Goal: Check status: Check status

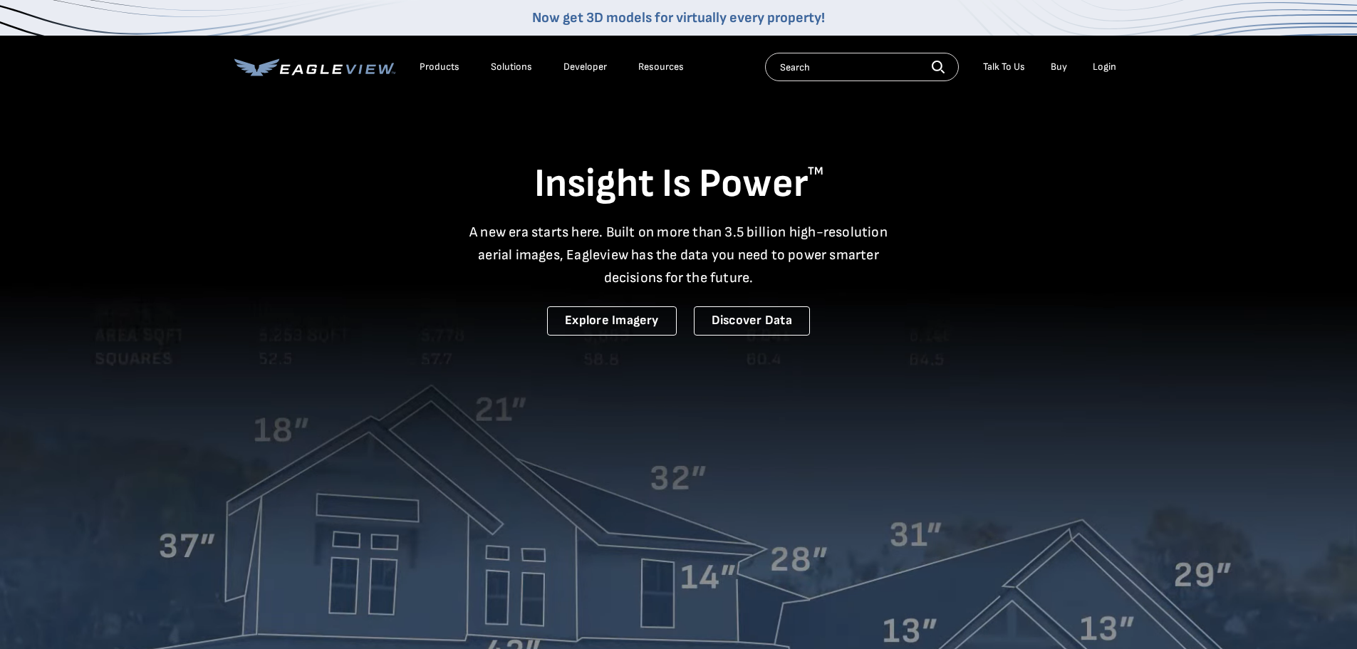
click at [1107, 64] on div "Login" at bounding box center [1103, 67] width 23 height 13
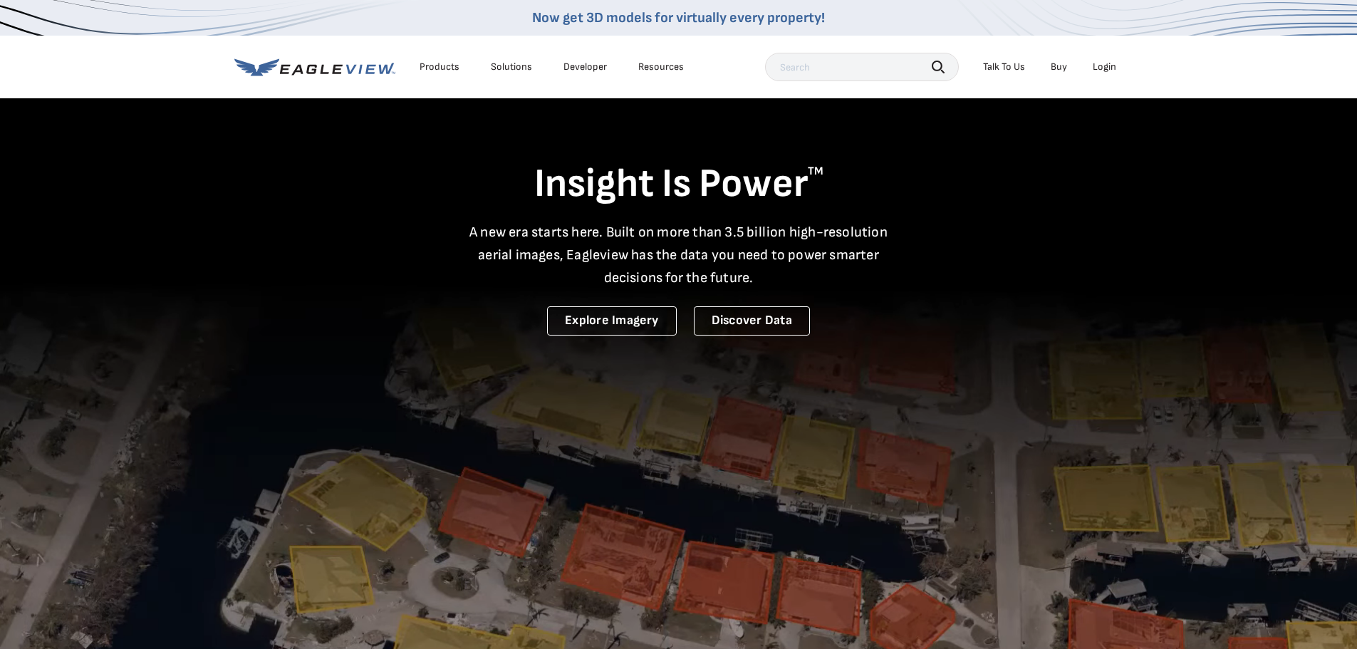
click at [1102, 72] on div "Login" at bounding box center [1103, 67] width 23 height 13
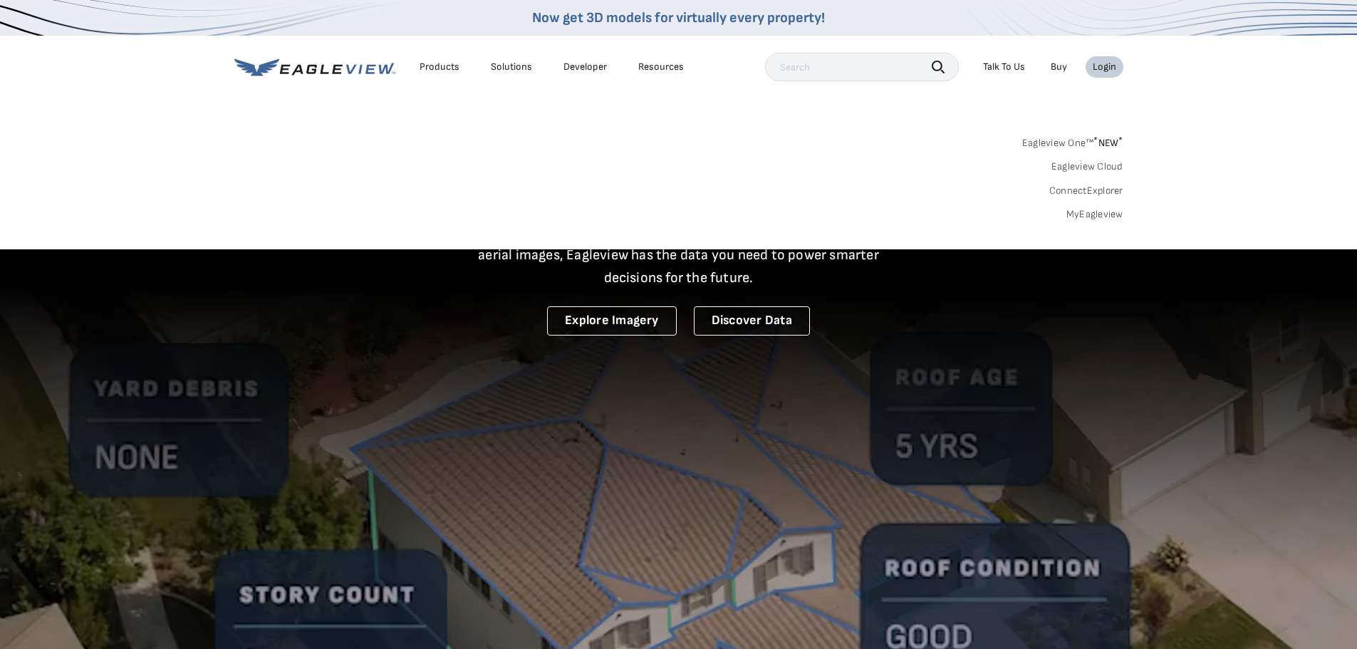
click at [1097, 210] on link "MyEagleview" at bounding box center [1094, 214] width 57 height 13
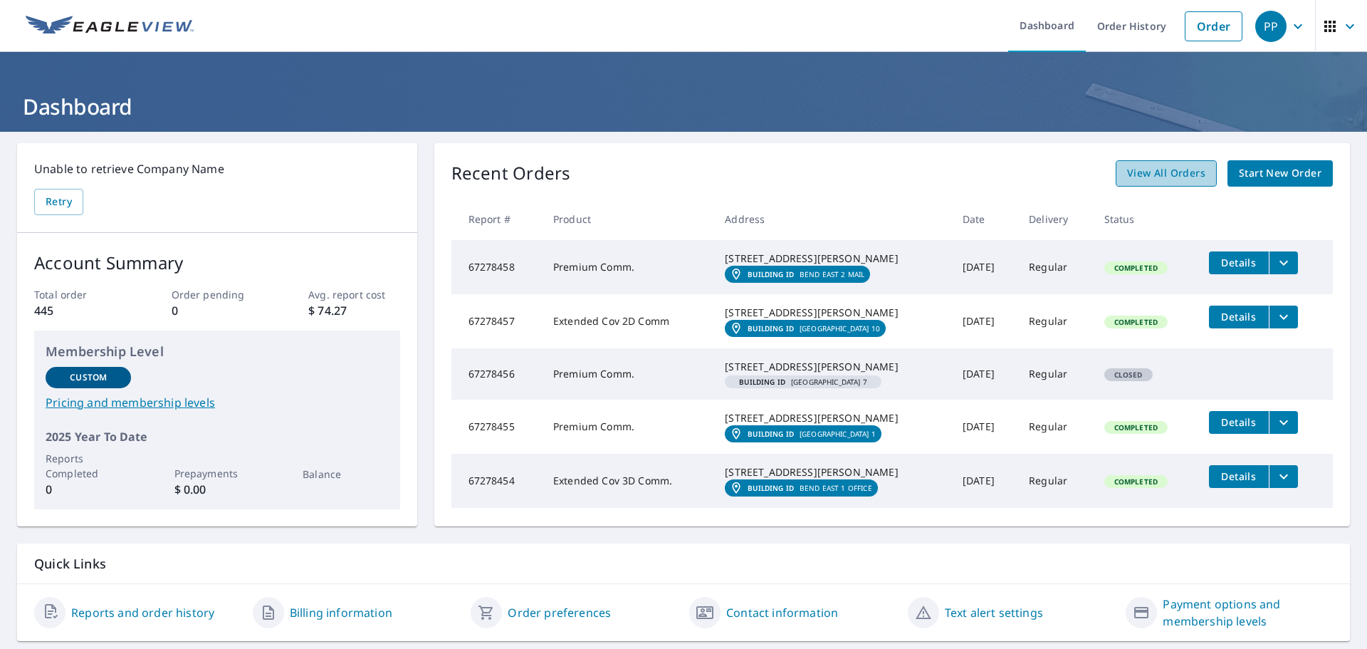
click at [1179, 177] on span "View All Orders" at bounding box center [1166, 173] width 78 height 18
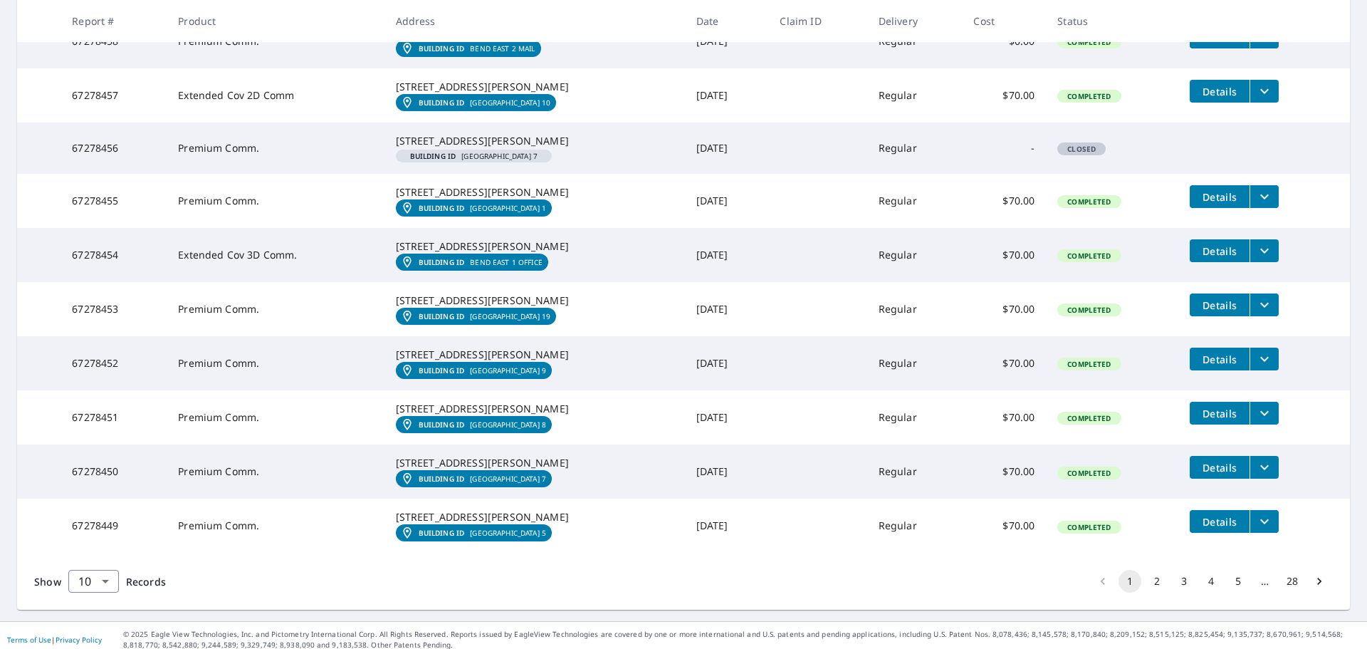
scroll to position [453, 0]
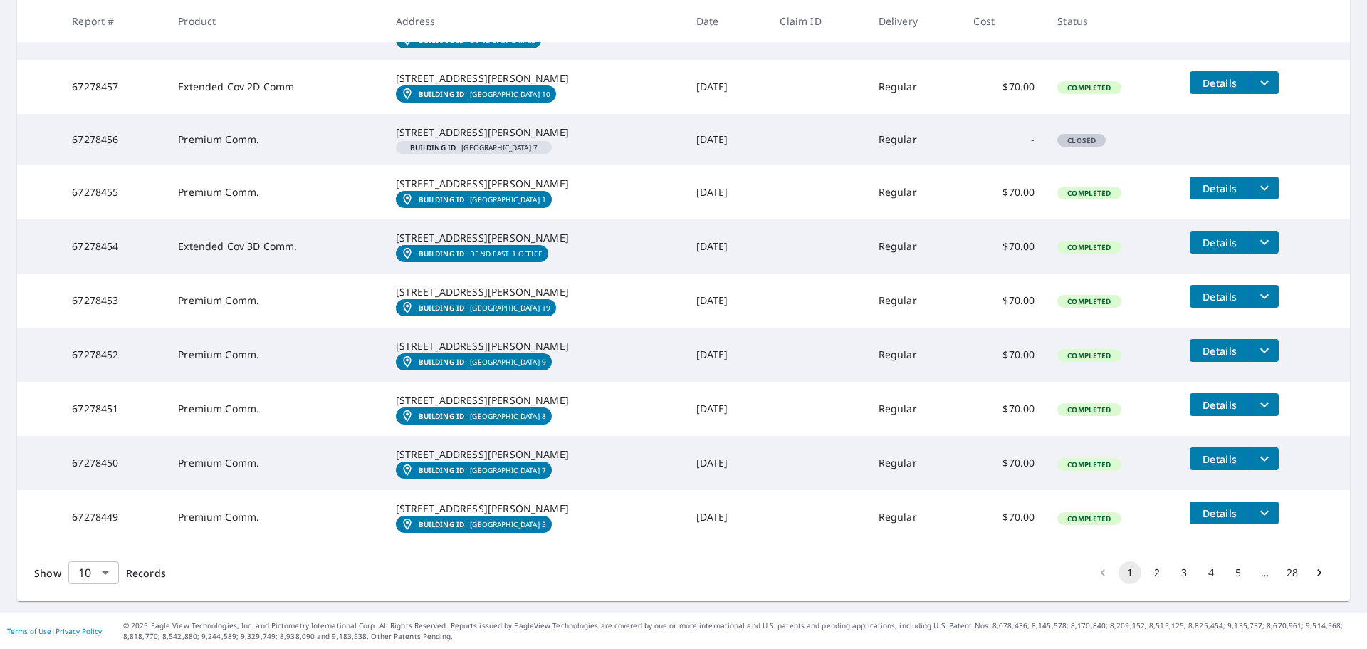
click at [109, 570] on body "PP PP Dashboard Order History Order PP Dashboard / Order History Order History …" at bounding box center [683, 324] width 1367 height 649
click at [92, 621] on li "100" at bounding box center [93, 619] width 51 height 26
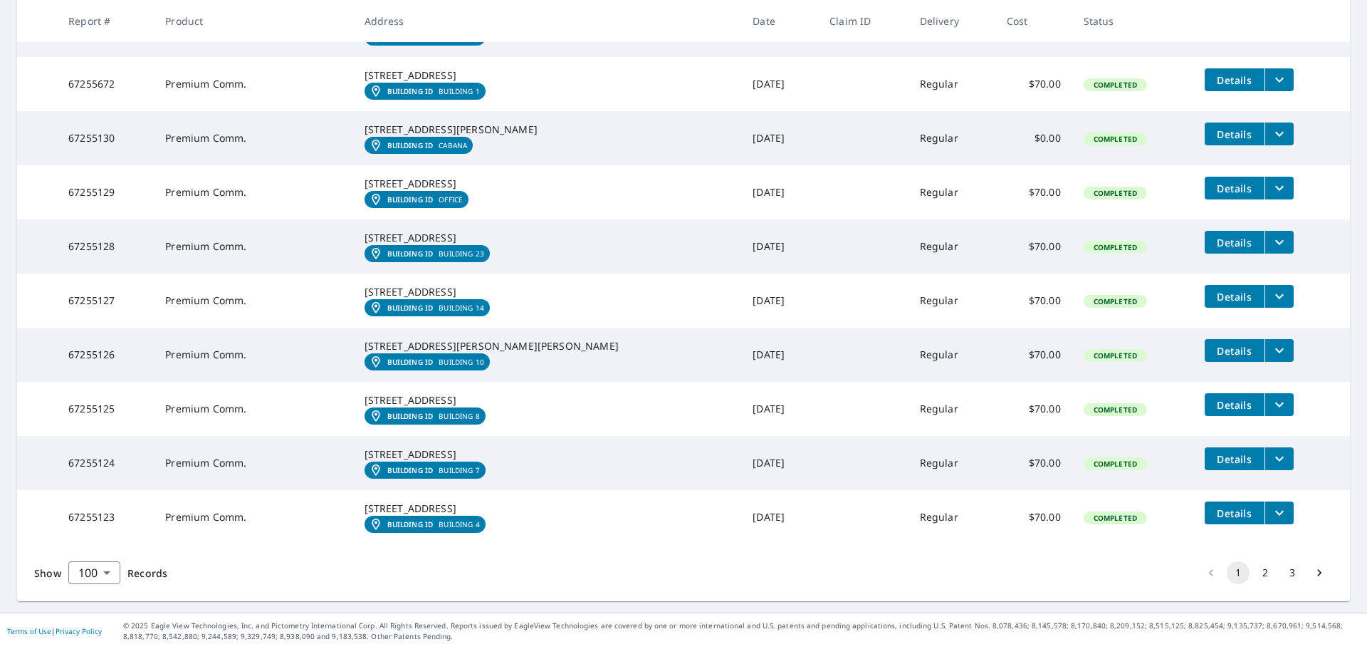
scroll to position [6585, 0]
click at [1257, 572] on button "2" at bounding box center [1265, 572] width 23 height 23
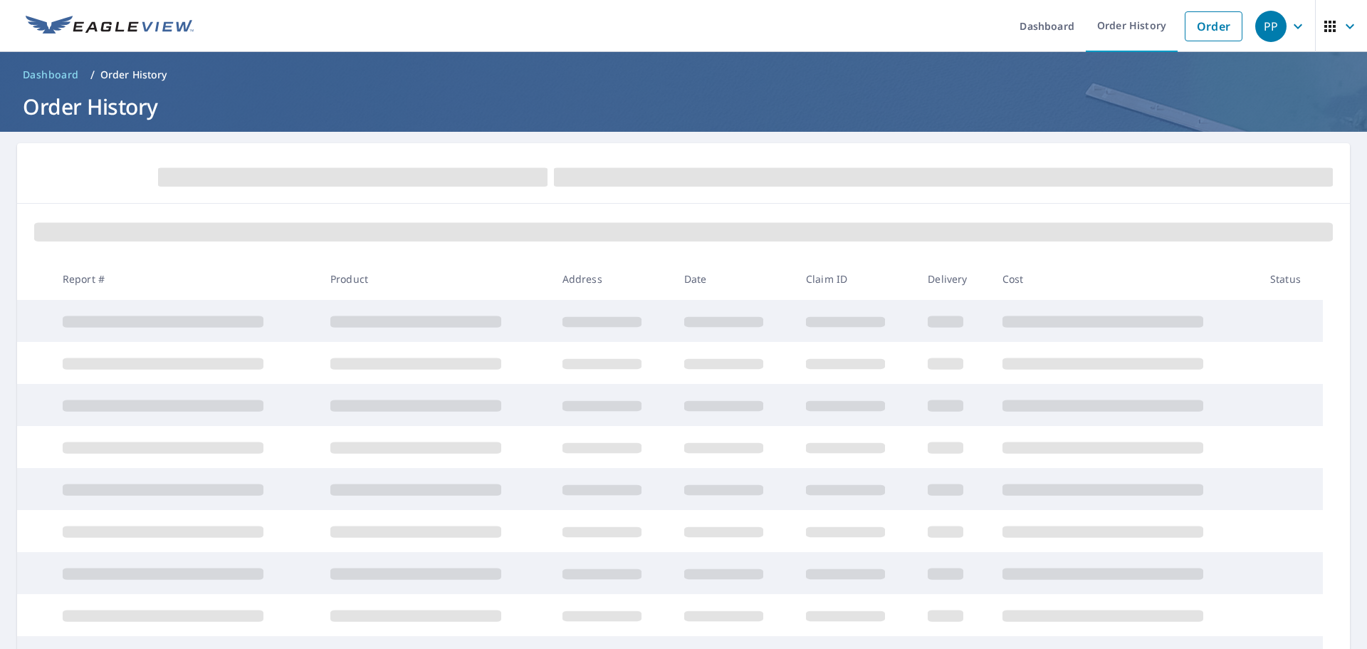
drag, startPoint x: 1227, startPoint y: 556, endPoint x: 1287, endPoint y: 531, distance: 65.5
click at [1287, 531] on td at bounding box center [1291, 521] width 64 height 23
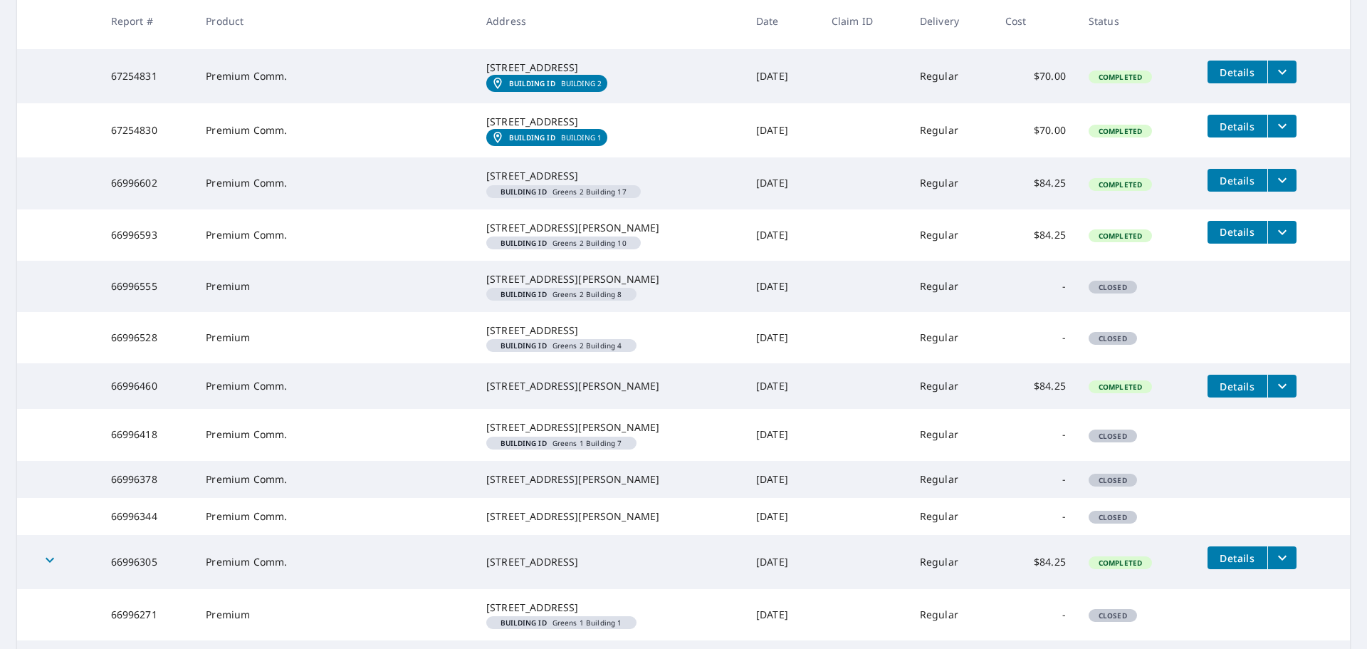
scroll to position [1139, 0]
